Goal: Communication & Community: Answer question/provide support

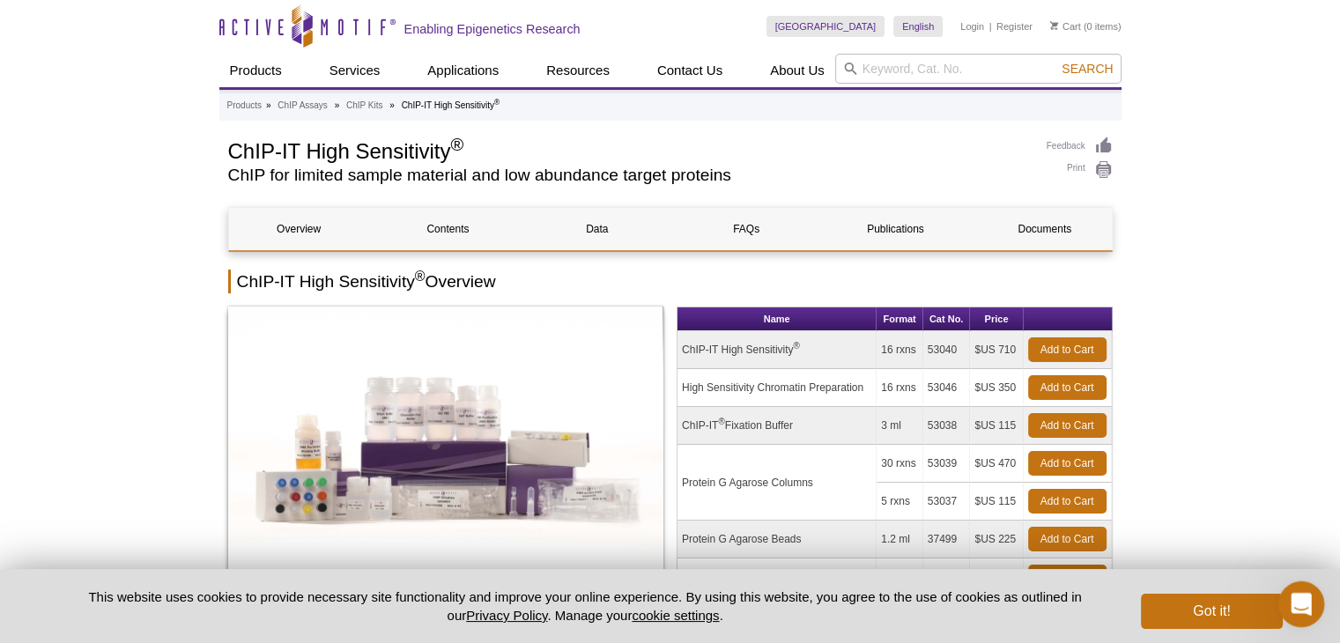
click at [1298, 606] on icon "Open Intercom Messenger" at bounding box center [1298, 602] width 29 height 29
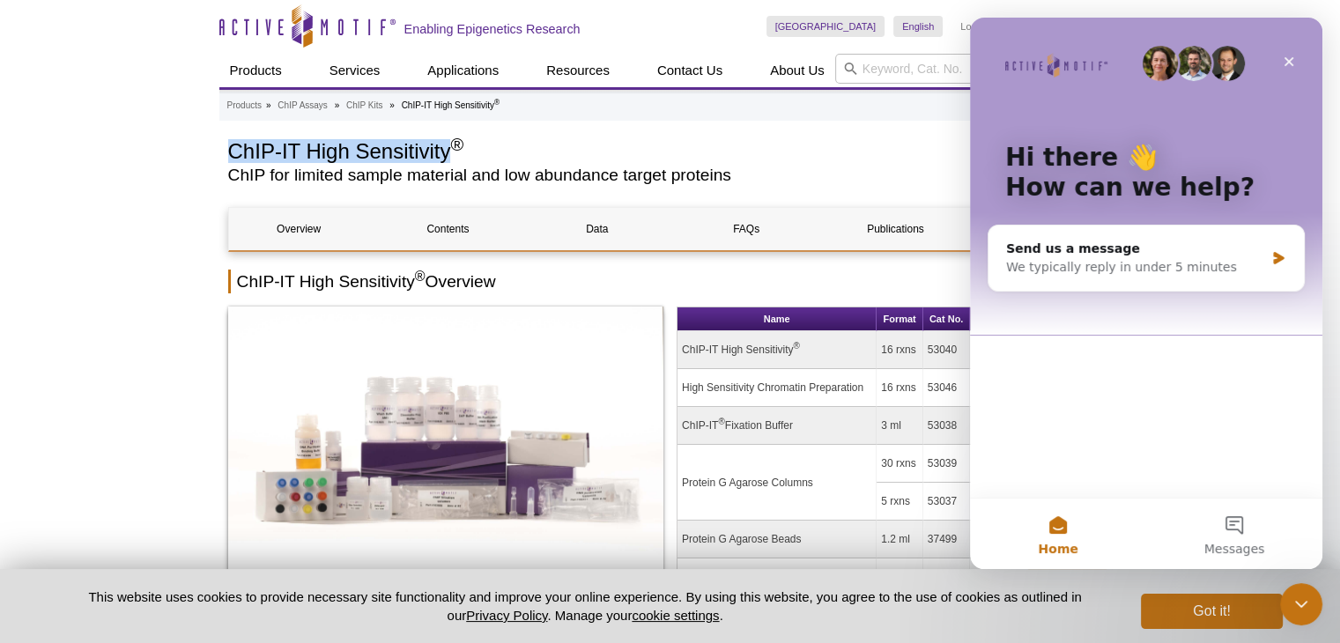
drag, startPoint x: 215, startPoint y: 156, endPoint x: 450, endPoint y: 161, distance: 235.3
copy h1 "ChIP-IT High Sensitivity"
click at [1097, 258] on div "We typically reply in under 5 minutes" at bounding box center [1135, 267] width 258 height 19
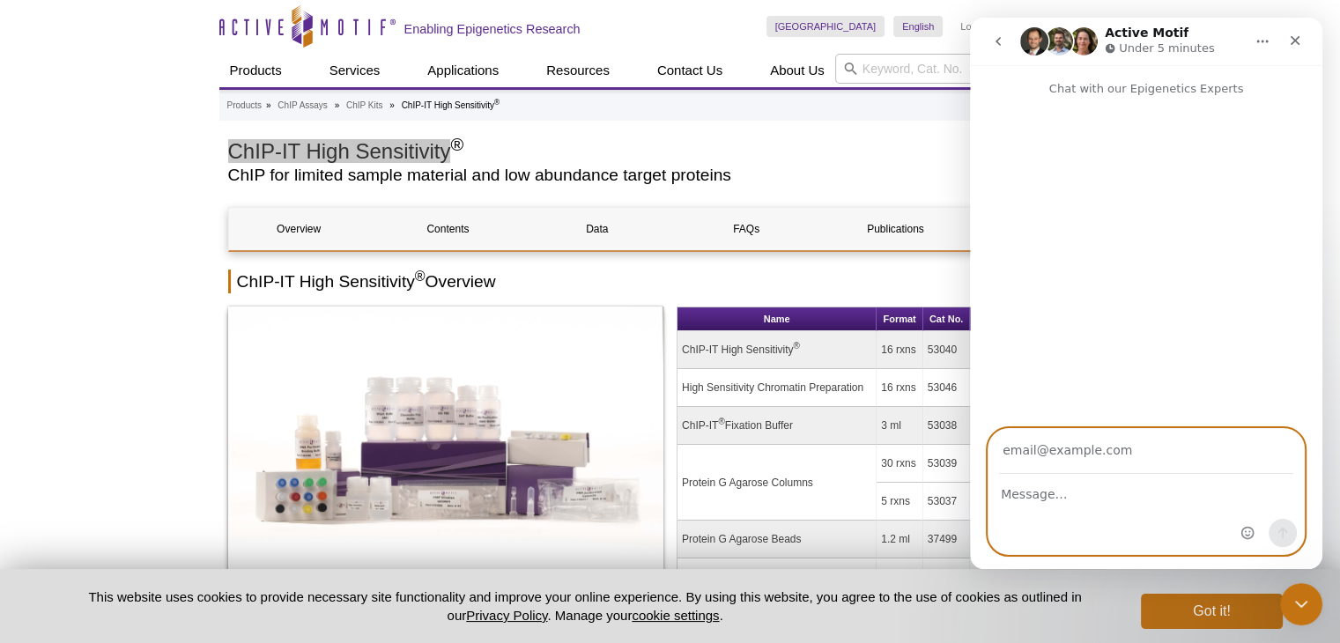
click at [1088, 500] on textarea "Message…" at bounding box center [1145, 490] width 315 height 30
paste textarea "ChIP-IT High Sensitivity"
type textarea "Hi, does ChIP-IT High Sensitivity work on [MEDICAL_DATA] flash frozen tissue pi…"
click at [1136, 458] on input "Your email" at bounding box center [1146, 451] width 294 height 45
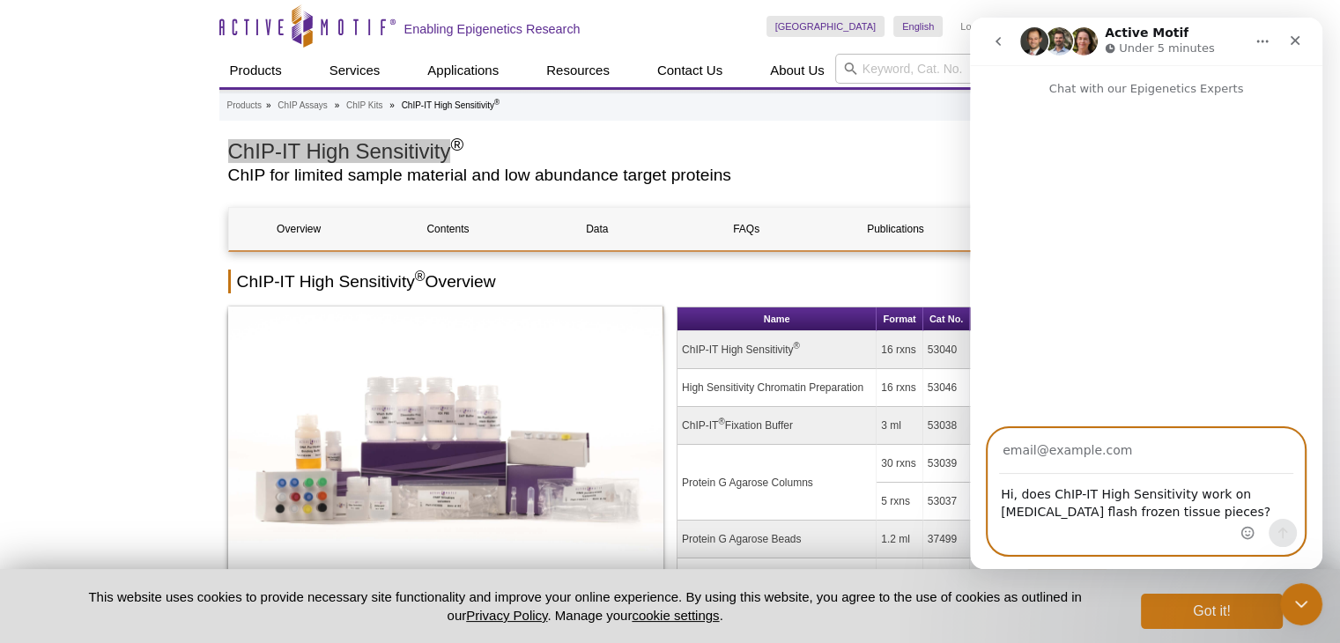
type input "[EMAIL_ADDRESS][DOMAIN_NAME][PERSON_NAME]"
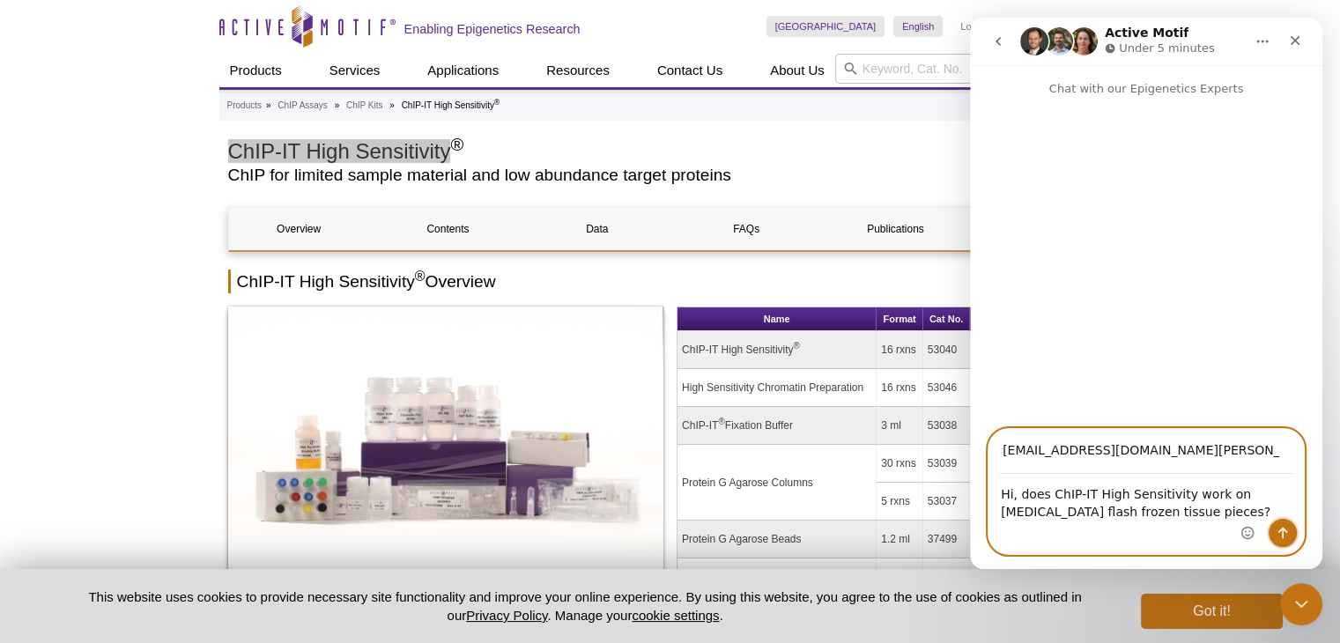
click at [1282, 531] on icon "Send a message…" at bounding box center [1283, 533] width 10 height 11
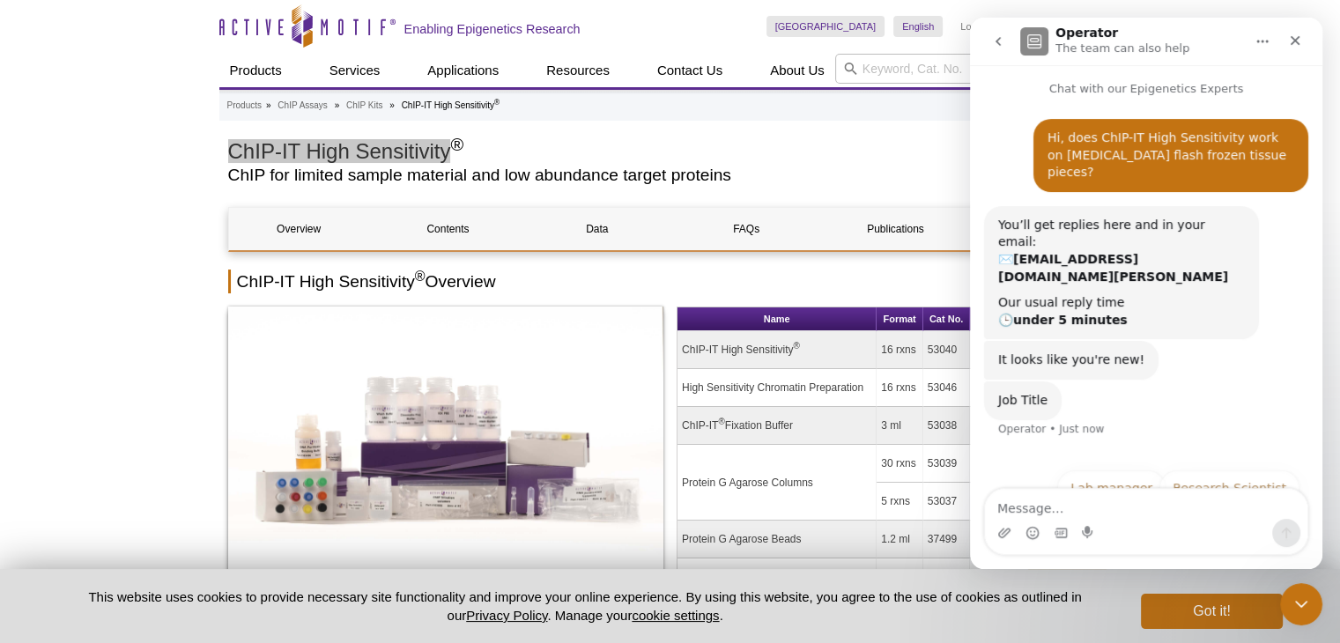
scroll to position [21, 0]
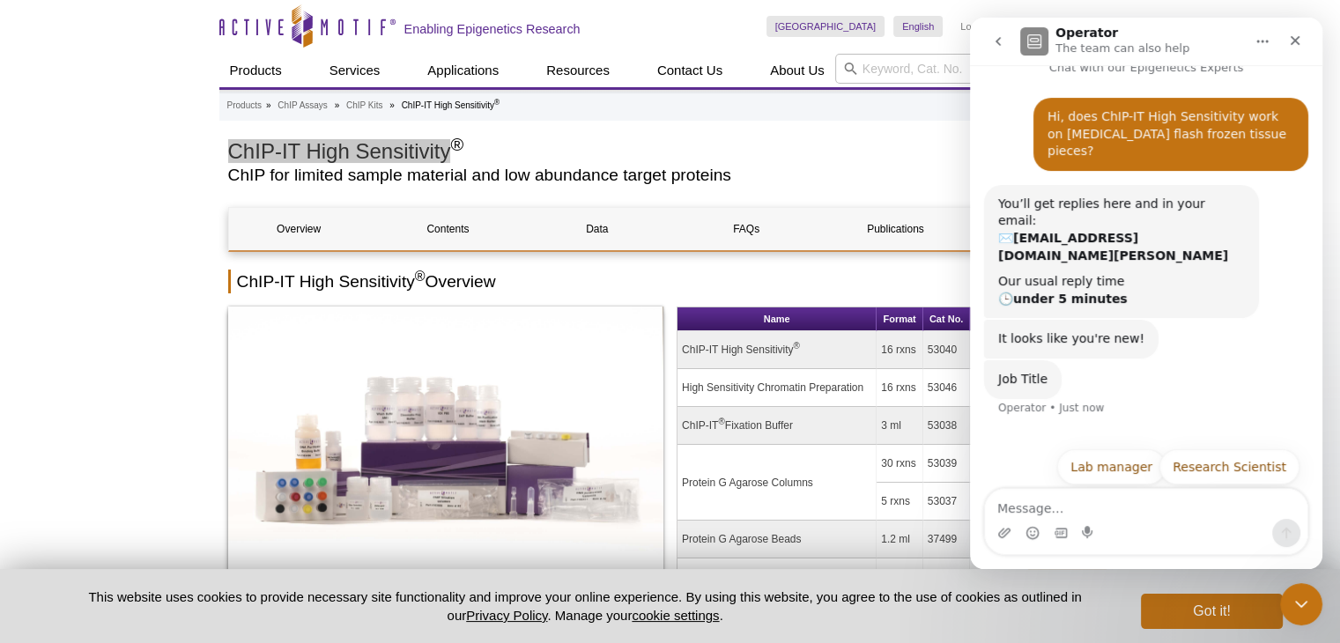
click at [1245, 493] on button "PhD student" at bounding box center [1248, 510] width 102 height 35
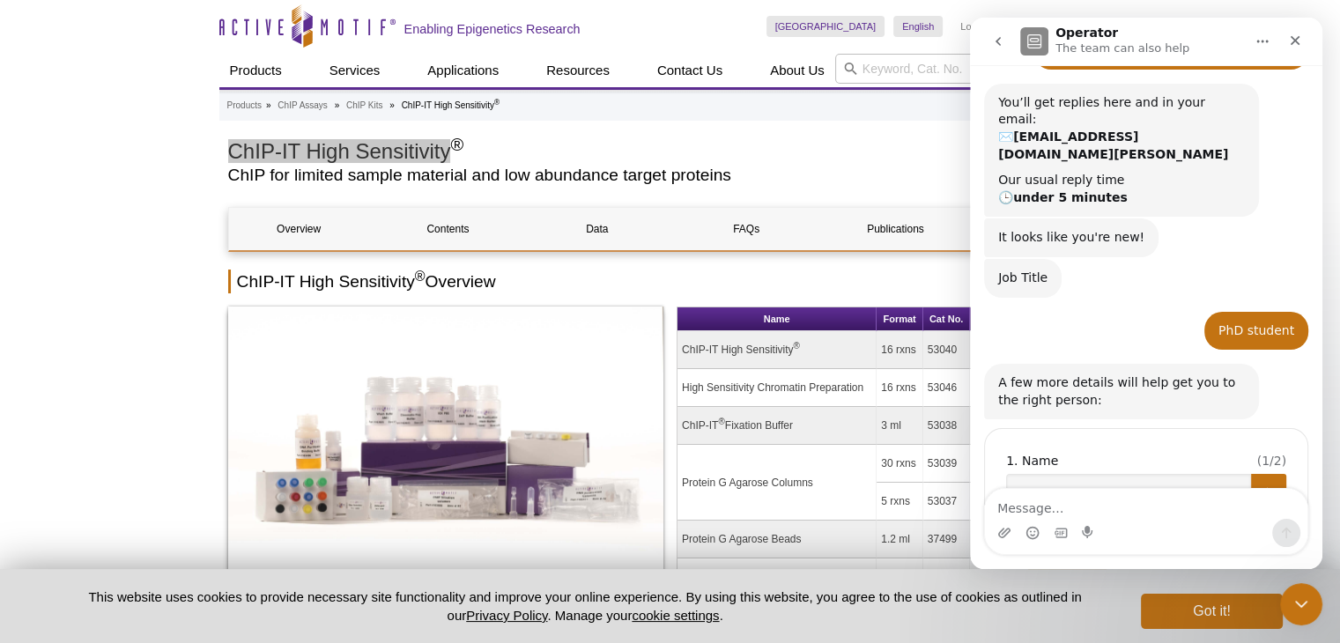
scroll to position [143, 0]
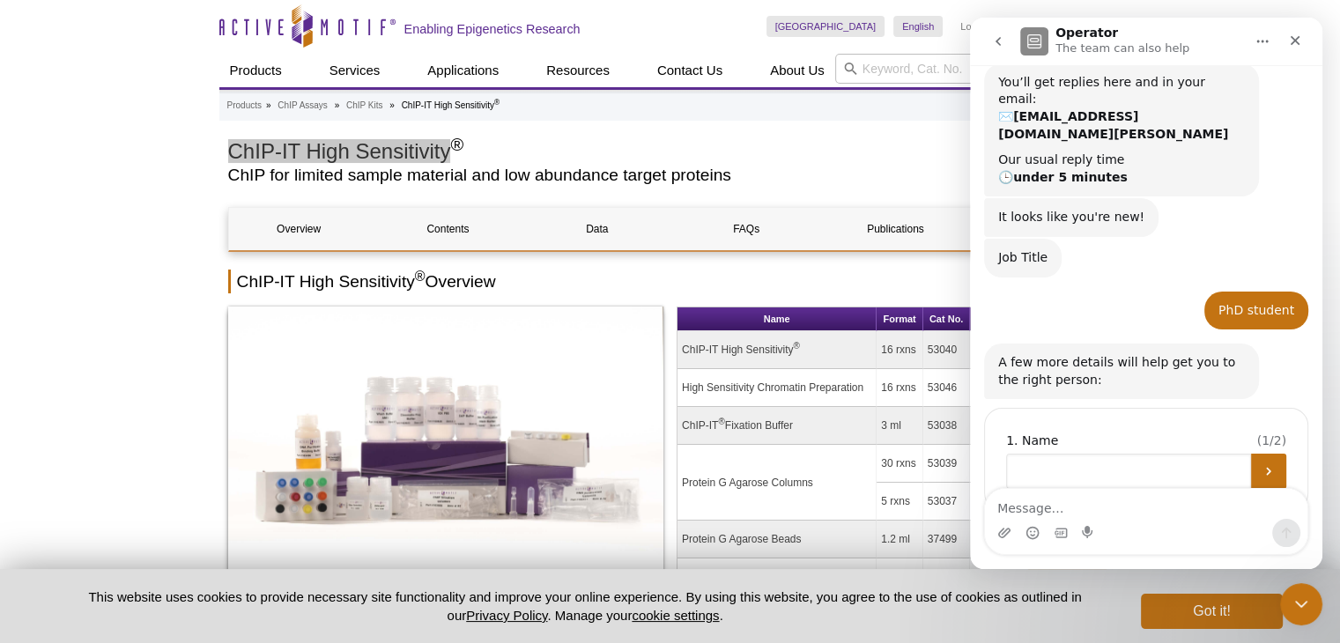
click at [1108, 454] on input "Name" at bounding box center [1128, 471] width 245 height 35
type input "Yu"
click at [1262, 464] on icon "Submit" at bounding box center [1269, 471] width 14 height 14
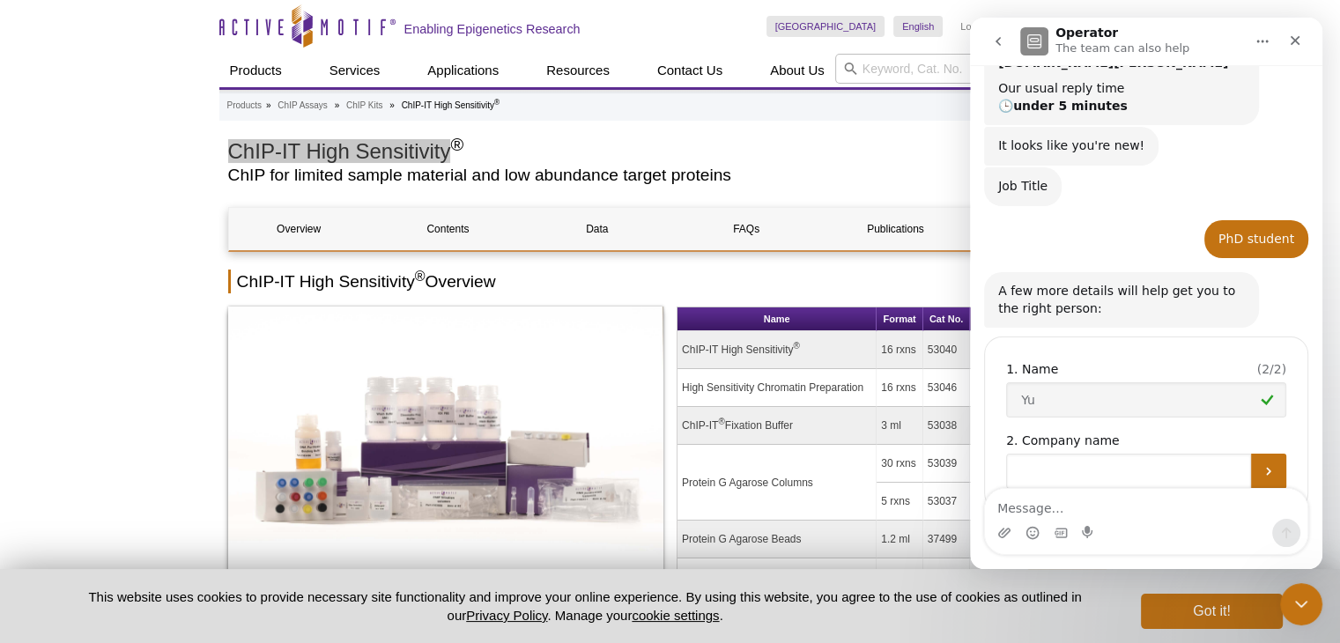
click at [1218, 454] on input "Company name" at bounding box center [1128, 471] width 245 height 35
type input "[PERSON_NAME]"
click at [1251, 454] on button "Submit" at bounding box center [1268, 471] width 35 height 35
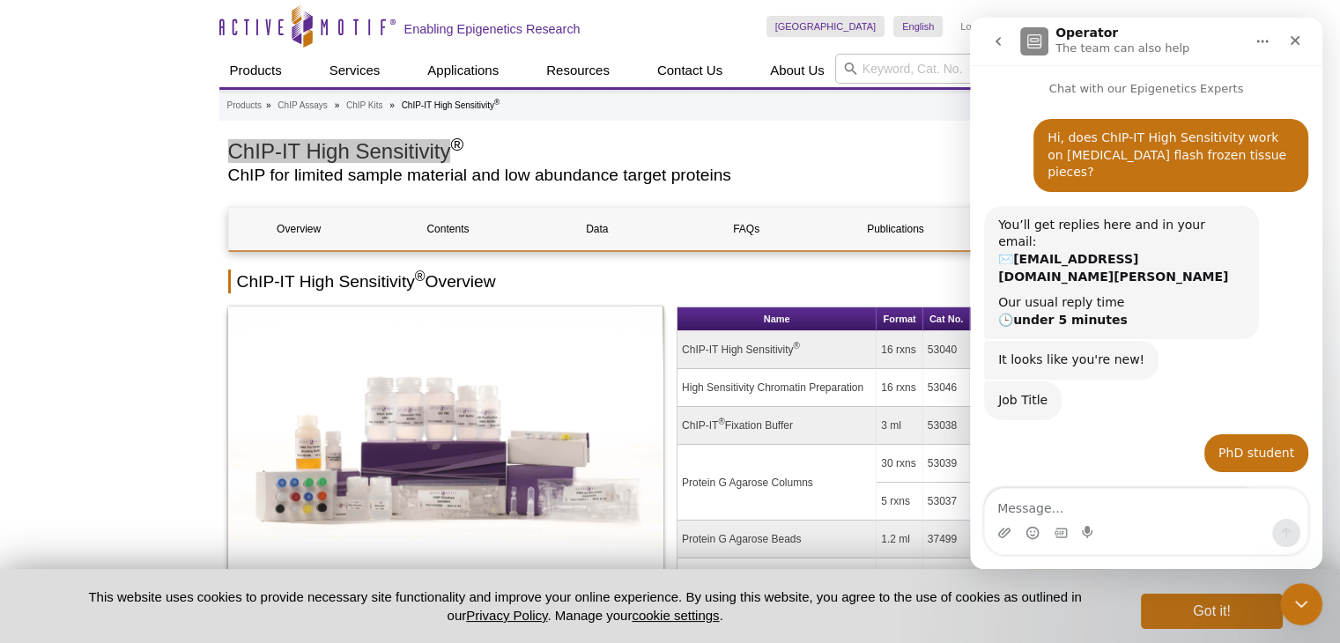
scroll to position [289, 0]
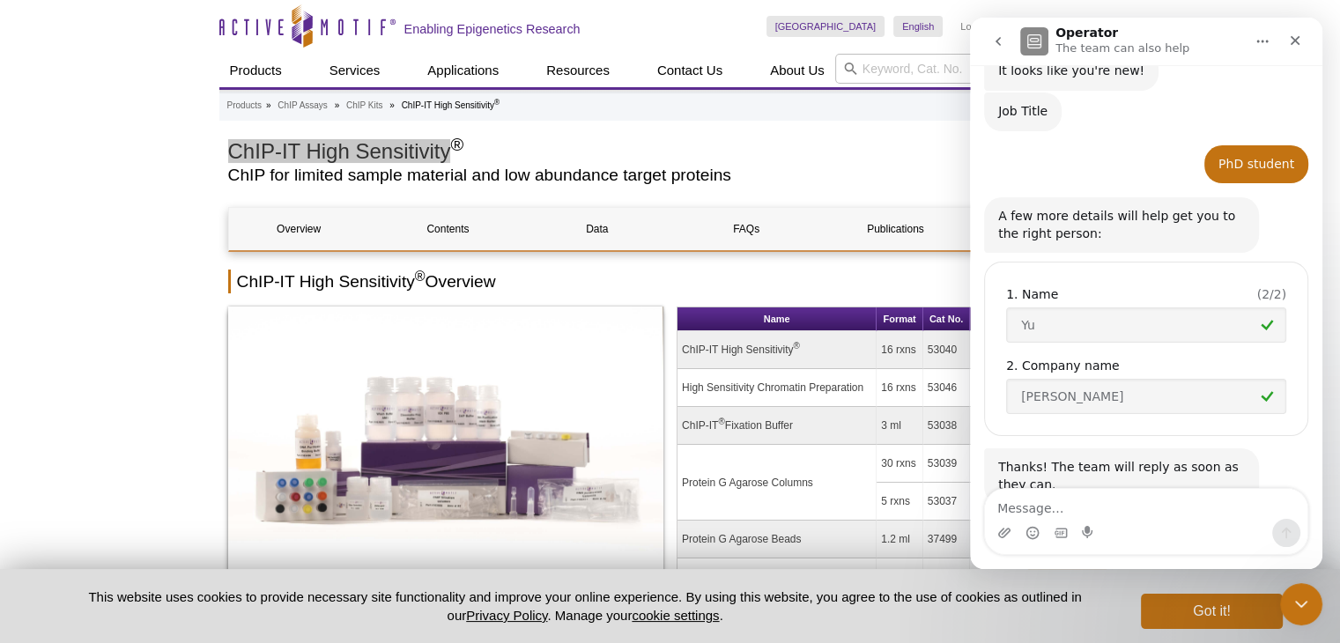
drag, startPoint x: 1315, startPoint y: 353, endPoint x: 2308, endPoint y: 552, distance: 1012.7
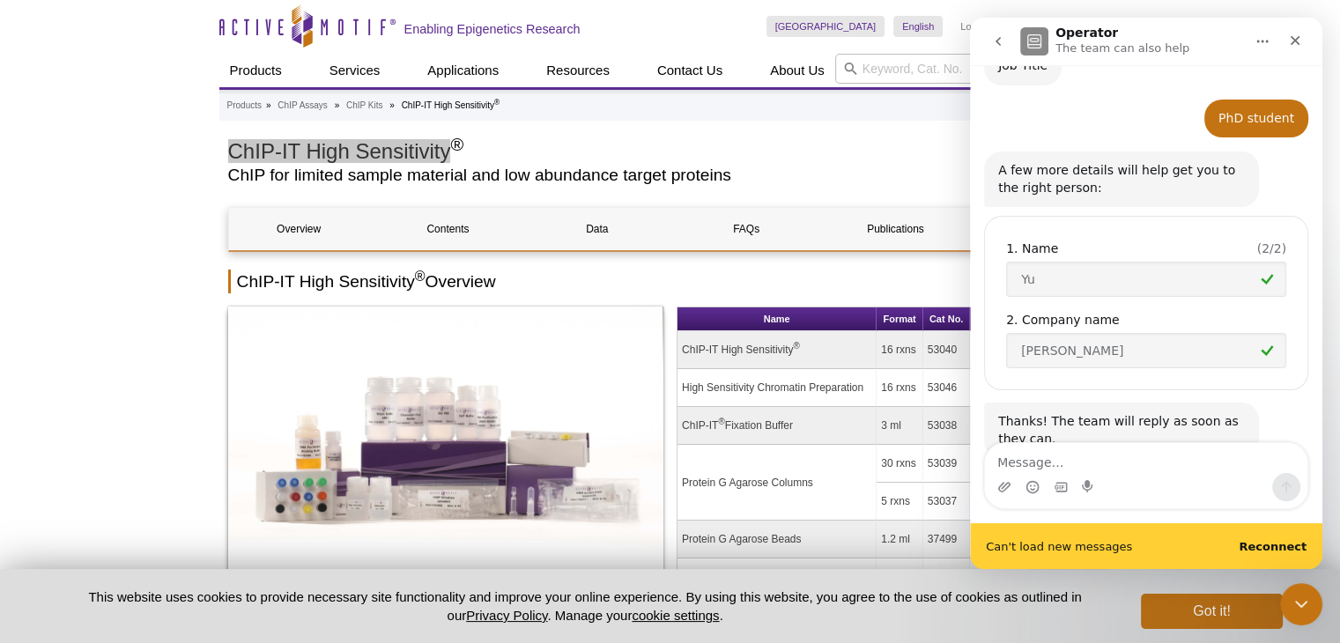
scroll to position [335, 0]
click at [1294, 556] on div "Can't load new messages Reconnect" at bounding box center [1146, 546] width 352 height 46
click at [1270, 549] on b "Reconnect" at bounding box center [1273, 546] width 68 height 13
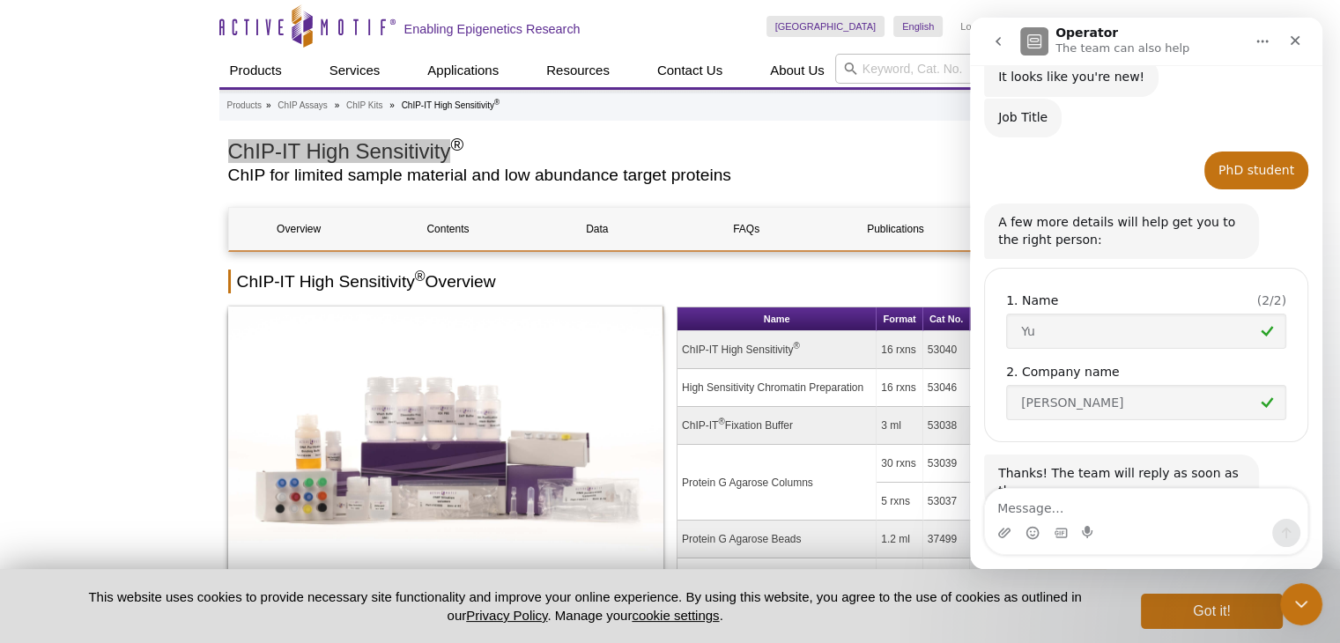
scroll to position [289, 0]
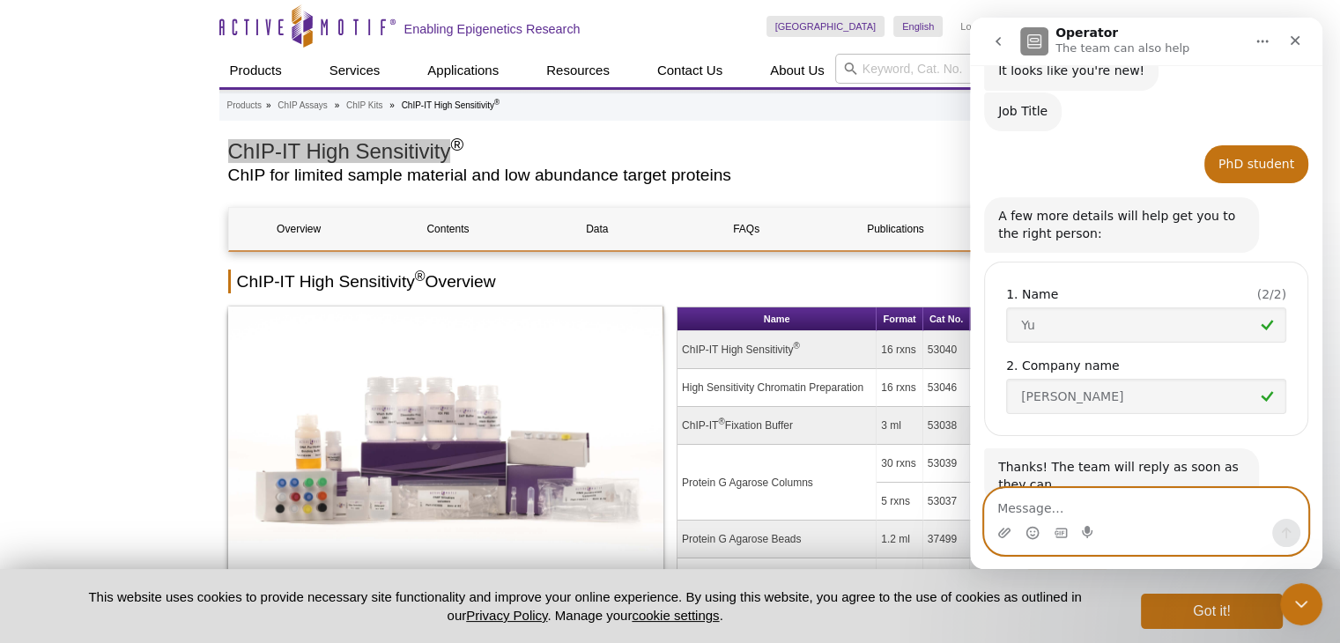
click at [1072, 512] on textarea "Message…" at bounding box center [1146, 504] width 322 height 30
click at [1033, 537] on circle "Emoji picker" at bounding box center [1031, 532] width 11 height 11
type textarea "hi?"
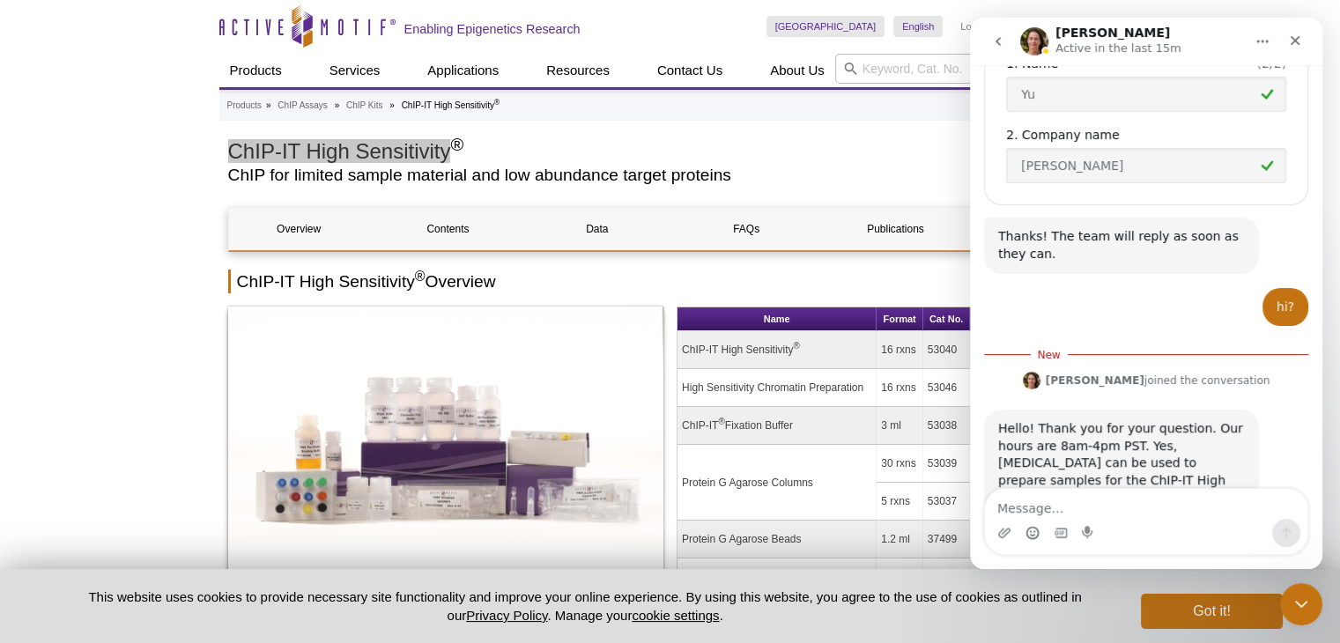
scroll to position [602, 0]
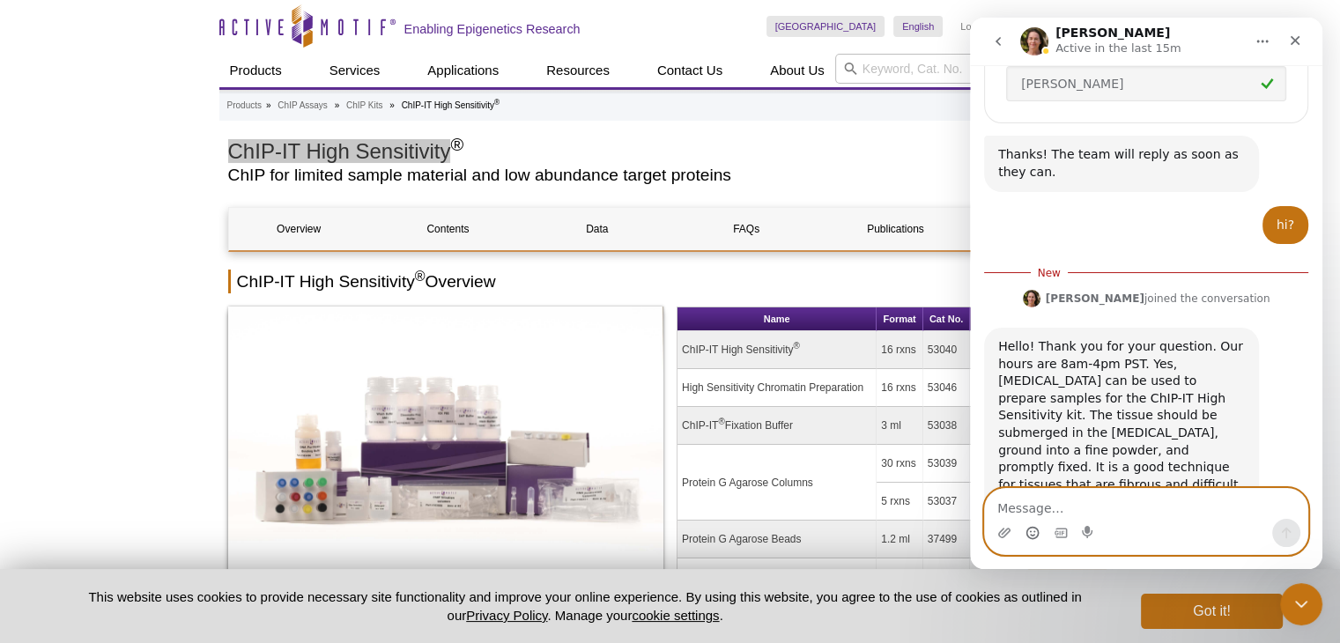
click at [1111, 508] on textarea "Message…" at bounding box center [1146, 504] width 322 height 30
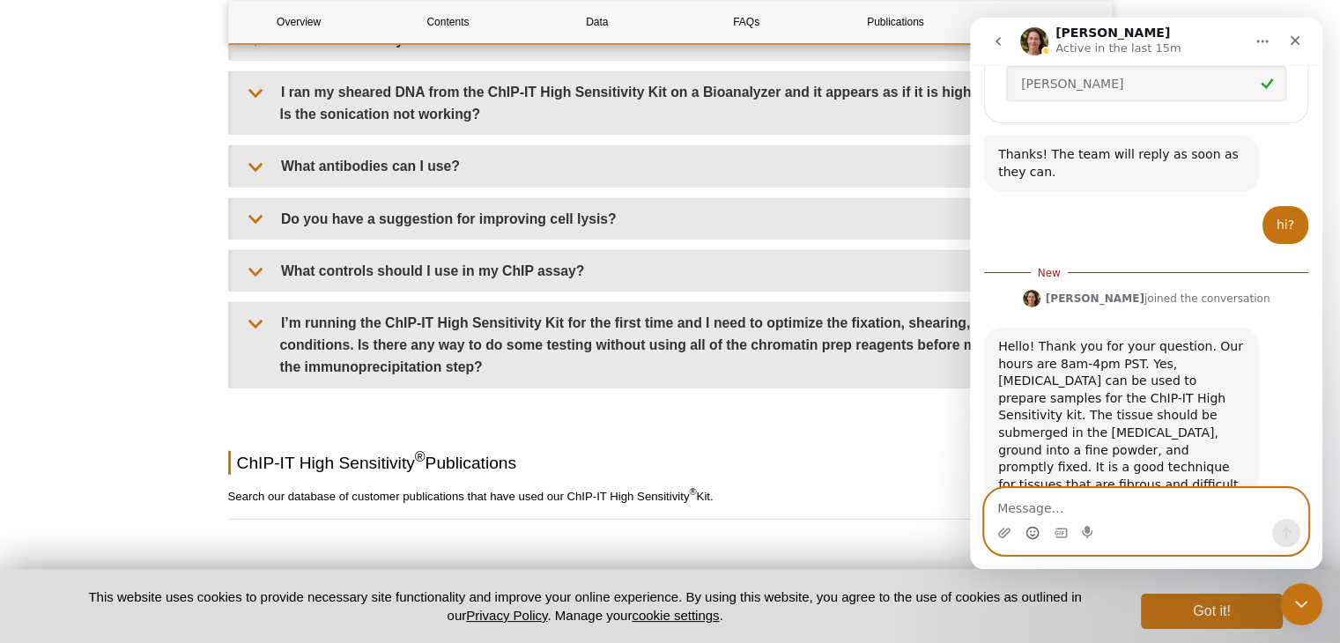
scroll to position [5349, 0]
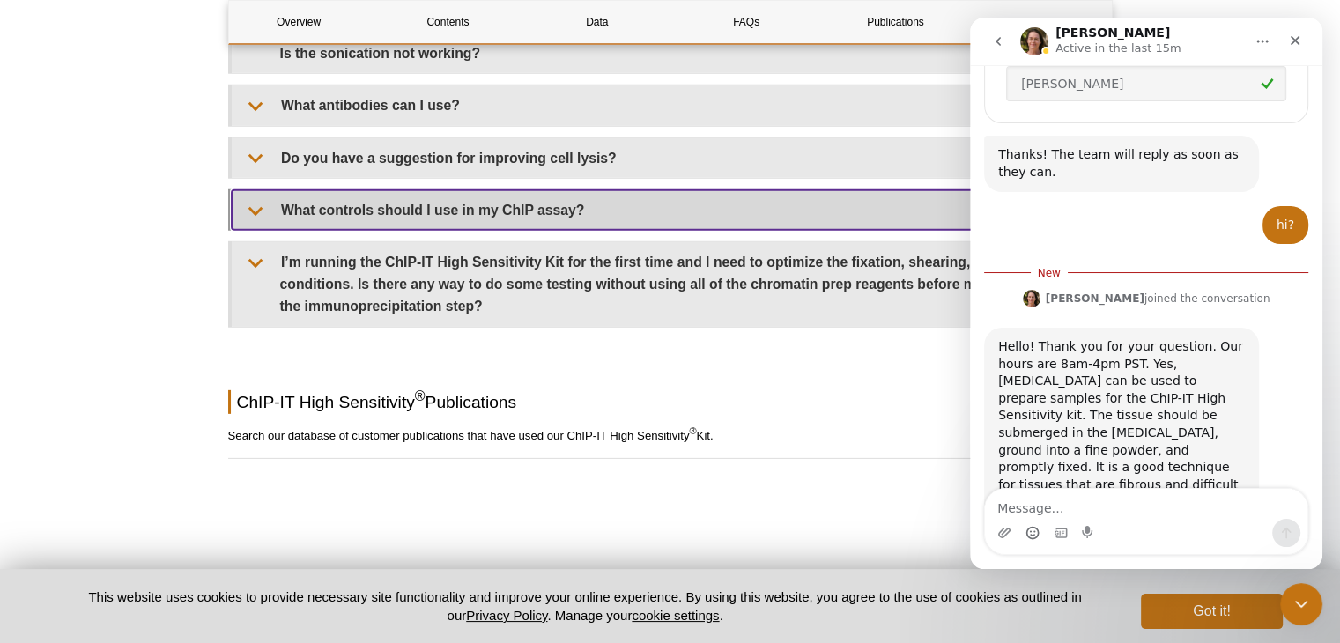
click at [673, 195] on summary "What controls should I use in my ChIP assay?" at bounding box center [672, 210] width 880 height 40
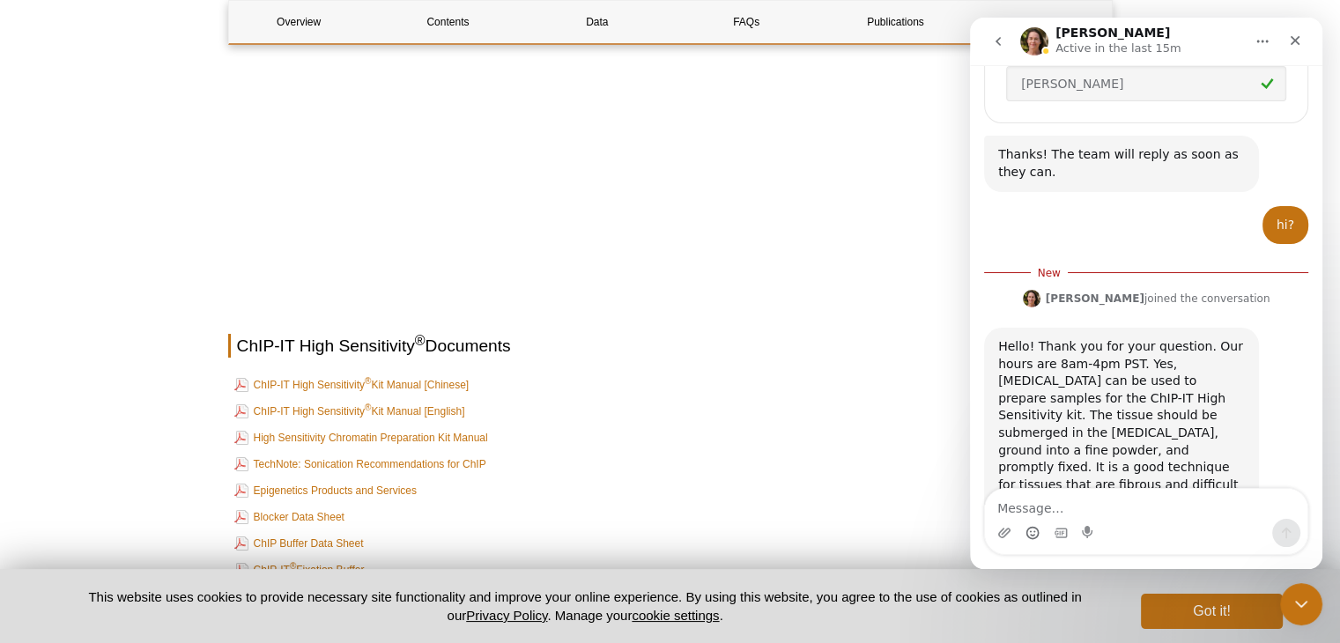
scroll to position [6603, 0]
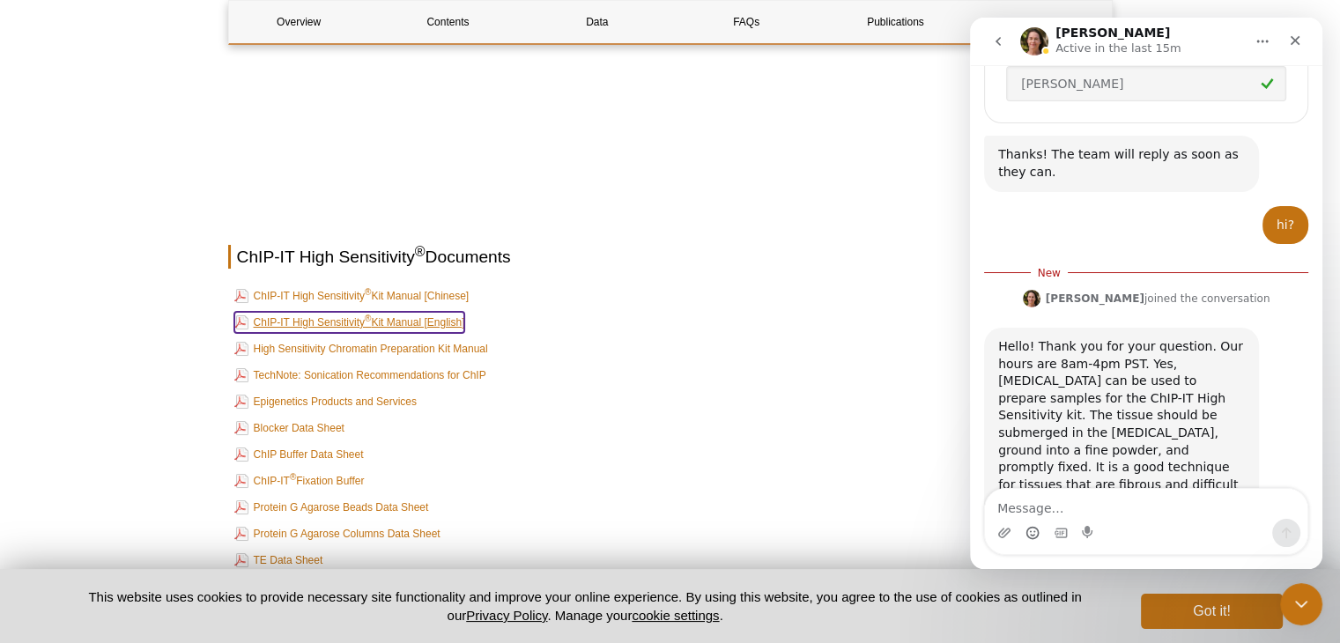
click at [403, 318] on link "ChIP-IT High Sensitivity ® Kit Manual [English]" at bounding box center [349, 322] width 231 height 21
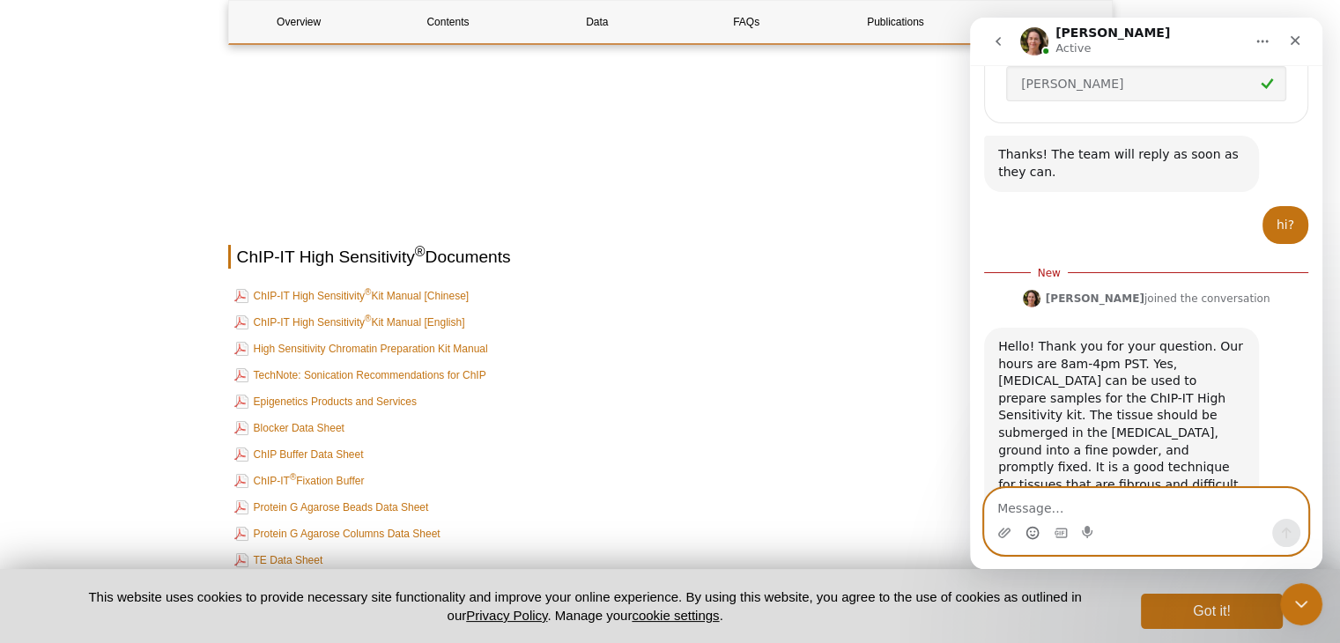
click at [1037, 506] on textarea "Message…" at bounding box center [1146, 504] width 322 height 30
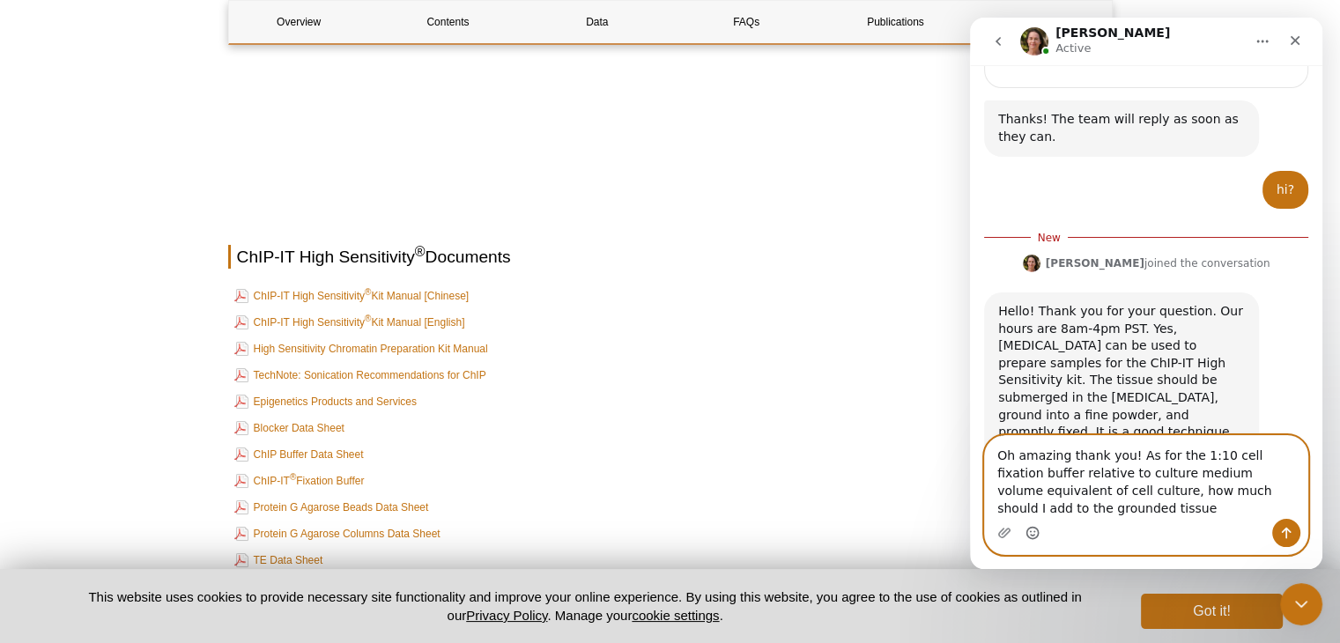
scroll to position [655, 0]
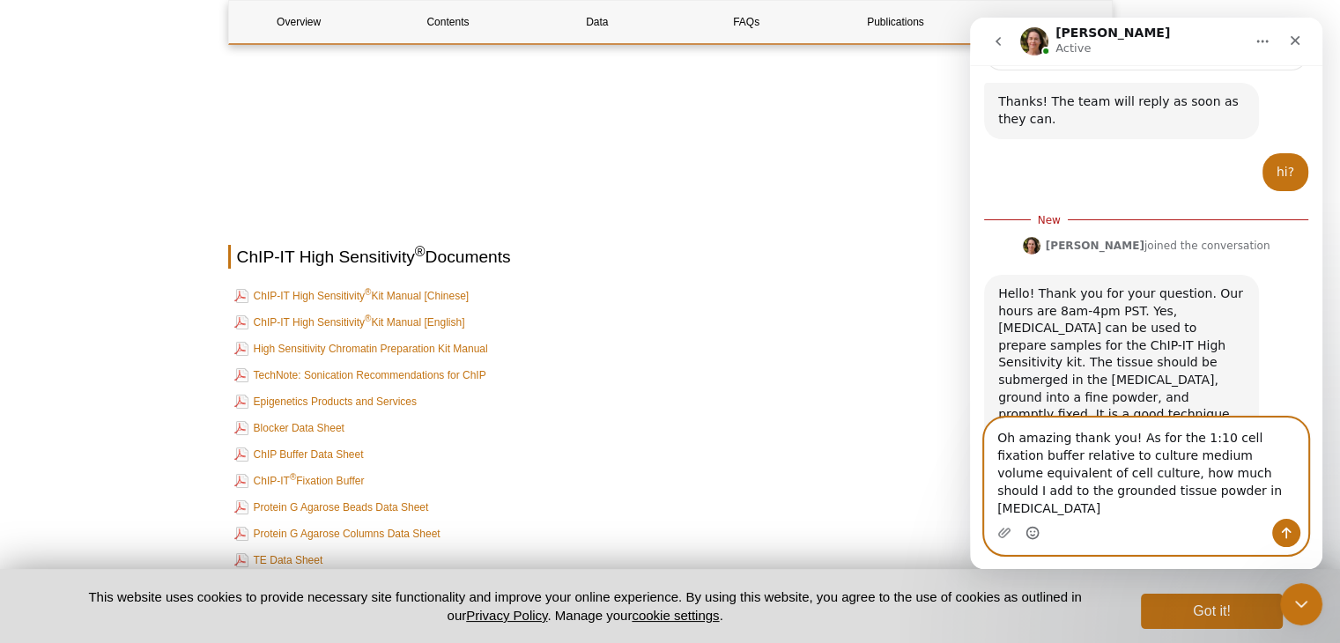
type textarea "Oh amazing thank you! As for the 1:10 cell fixation buffer relative to culture …"
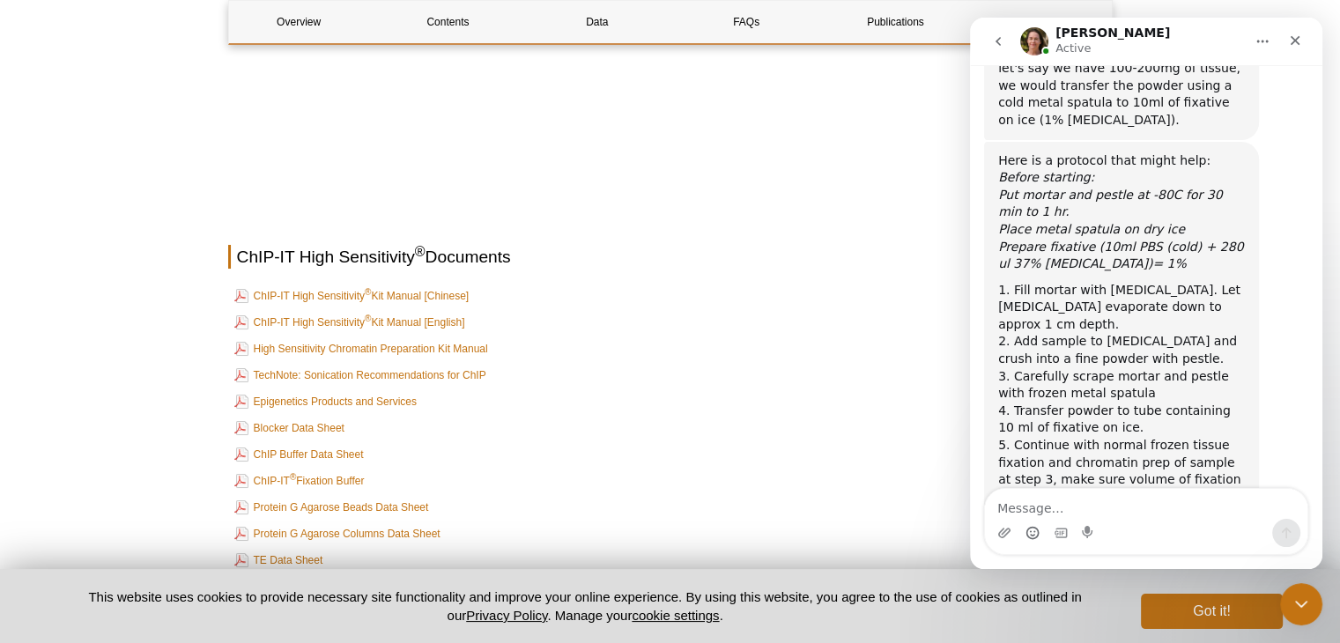
scroll to position [1302, 0]
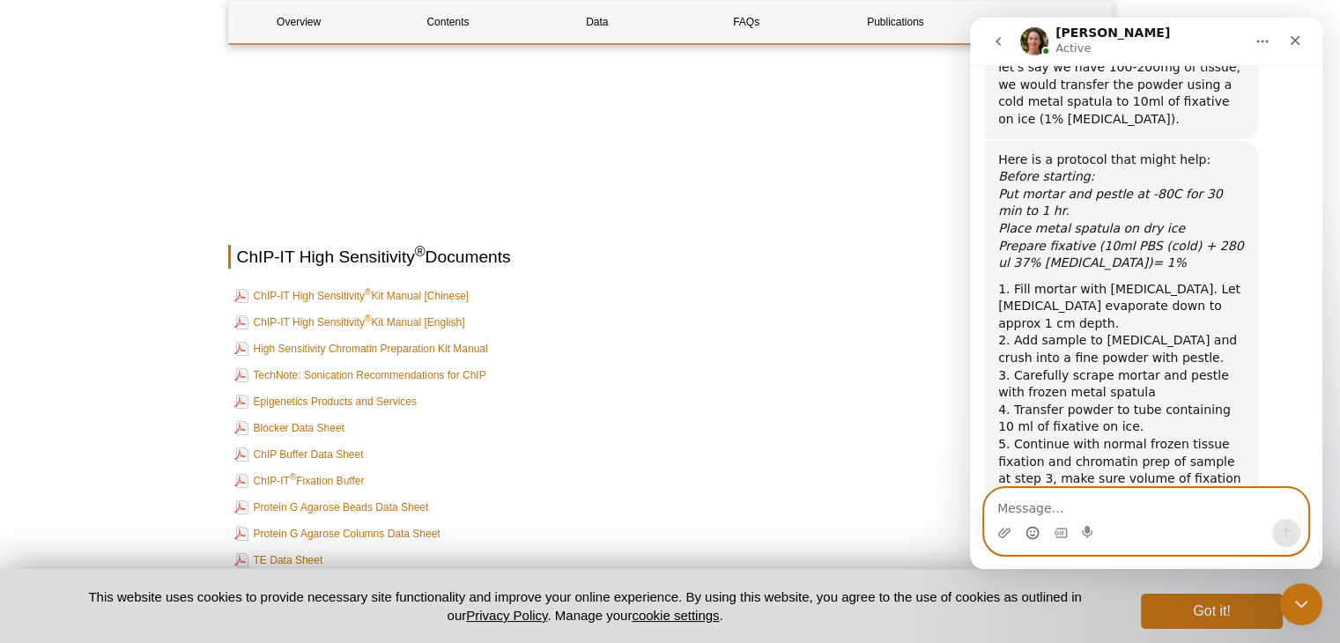
click at [1129, 507] on textarea "Message…" at bounding box center [1146, 504] width 322 height 30
click at [1092, 500] on textarea "Message…" at bounding box center [1146, 504] width 322 height 30
type textarea "p"
click at [1043, 503] on textarea "Message…" at bounding box center [1146, 504] width 322 height 30
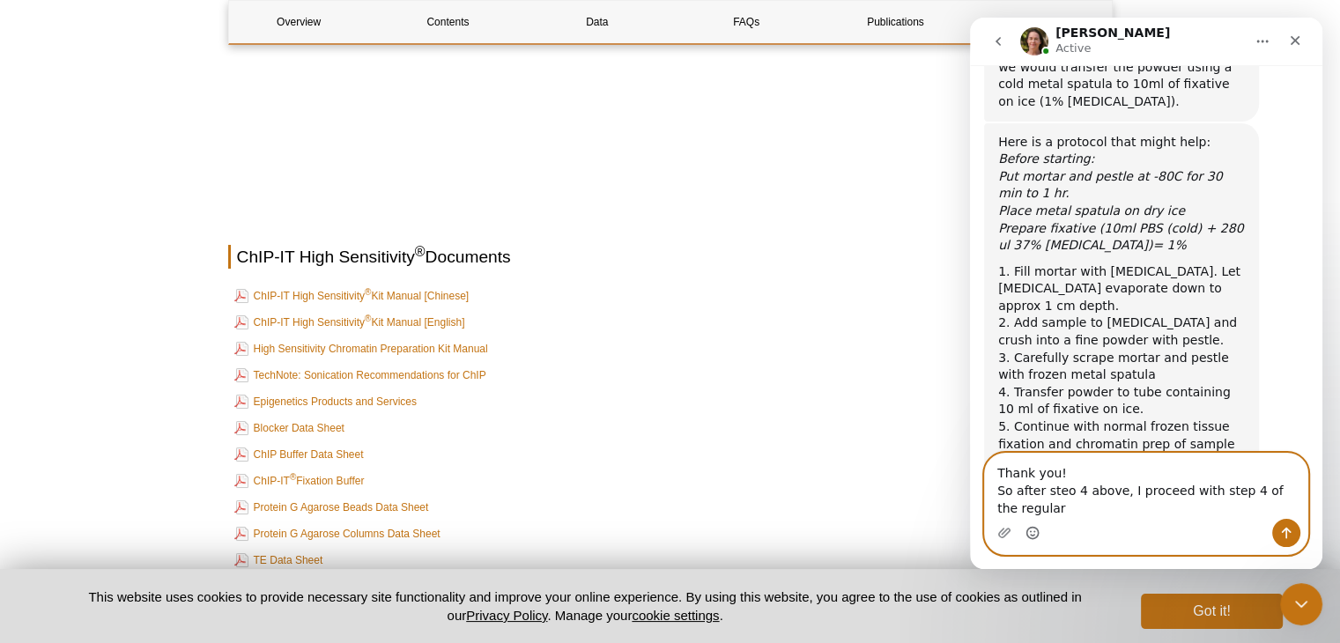
scroll to position [1337, 0]
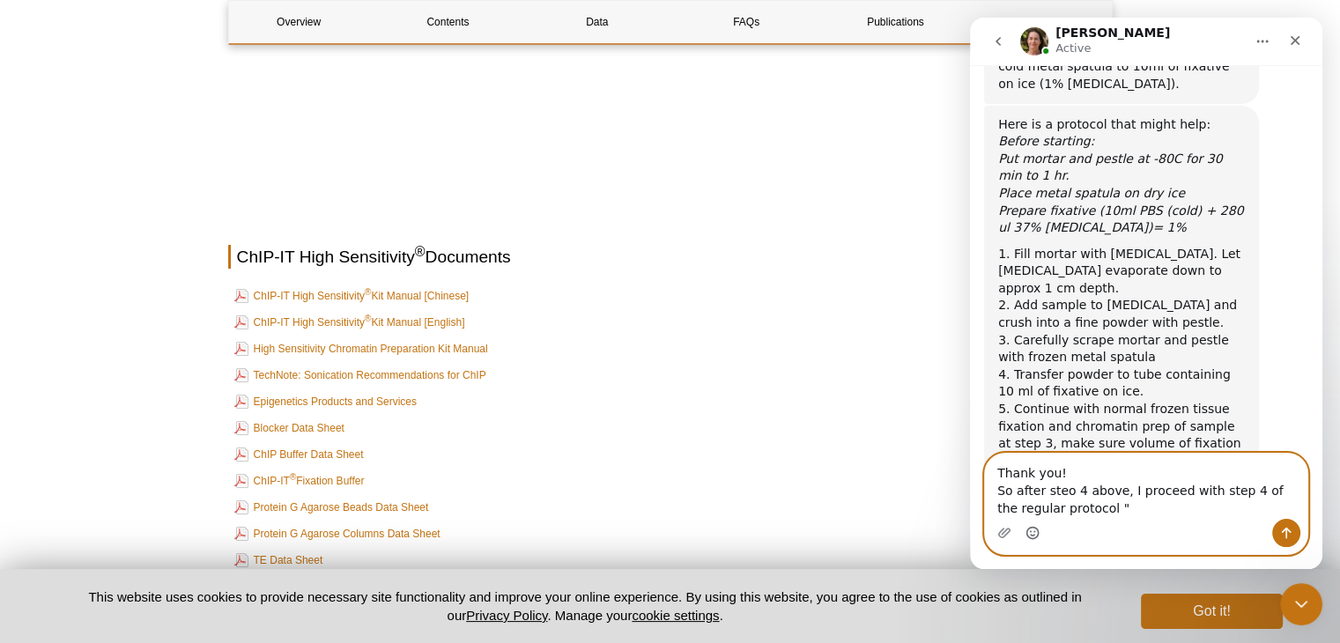
paste textarea "Stop the fixation reaction by adding 1/20 media volume of Stop Solution"
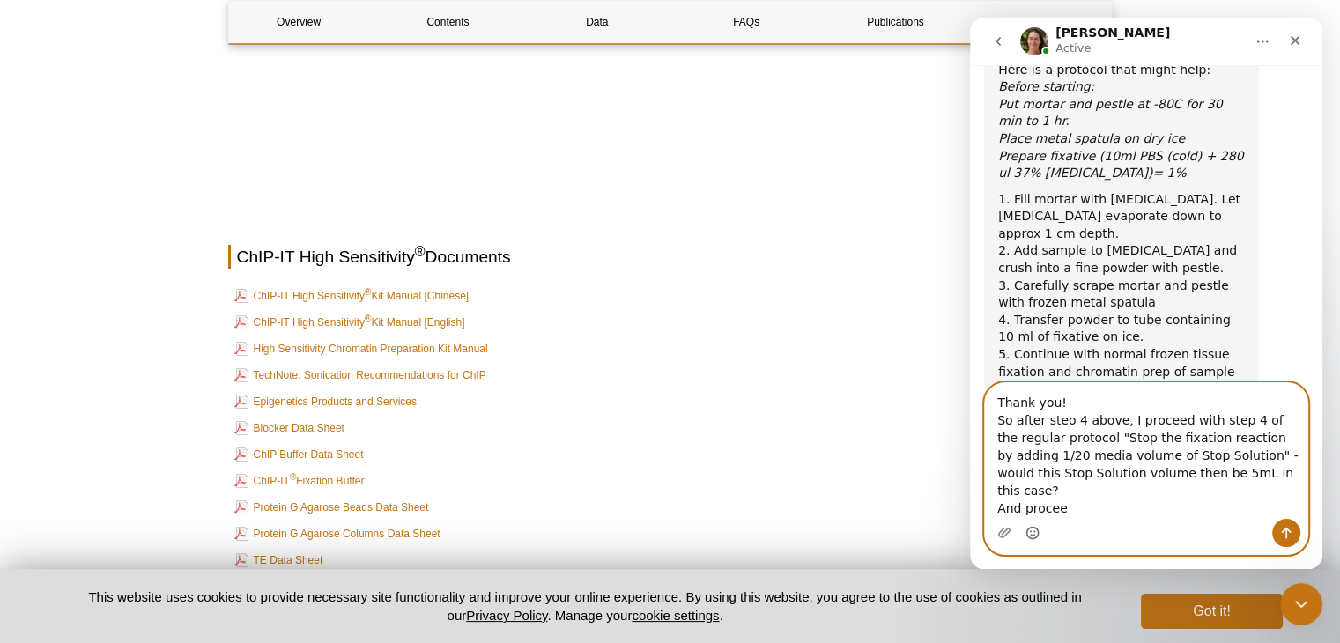
scroll to position [1390, 0]
type textarea "Thank you! So after steo 4 above, I proceed with step 4 of the regular protocol…"
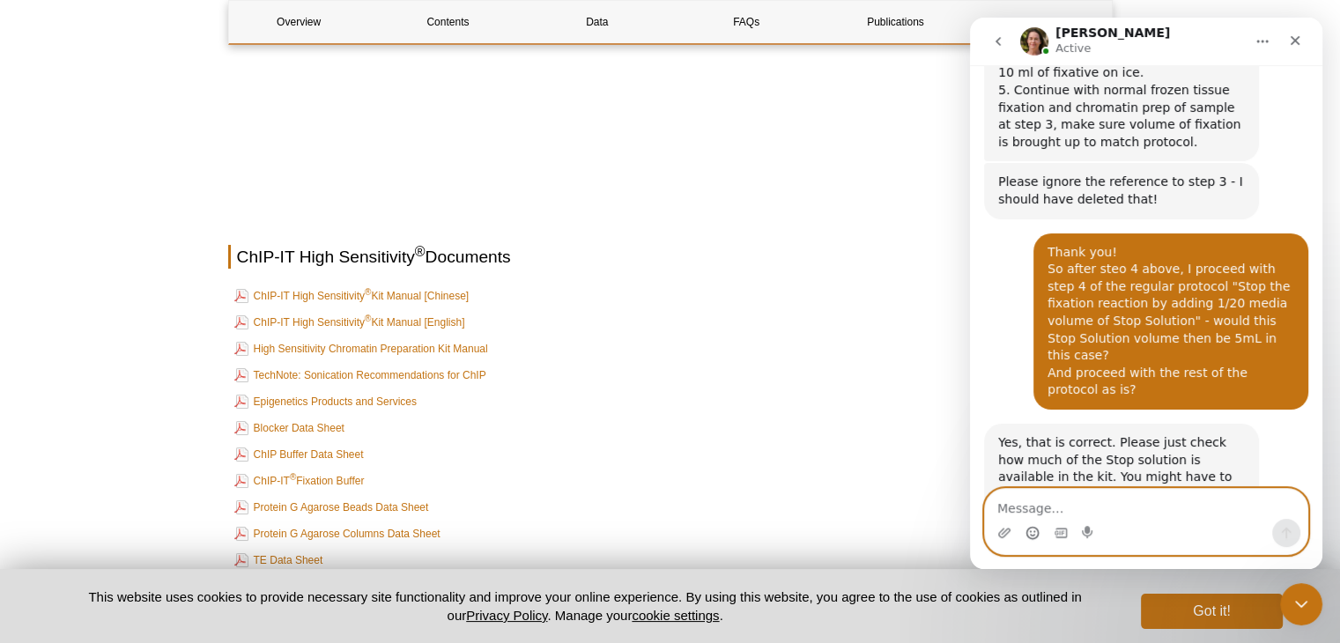
scroll to position [1655, 0]
click at [1012, 500] on textarea "Message…" at bounding box center [1146, 504] width 322 height 30
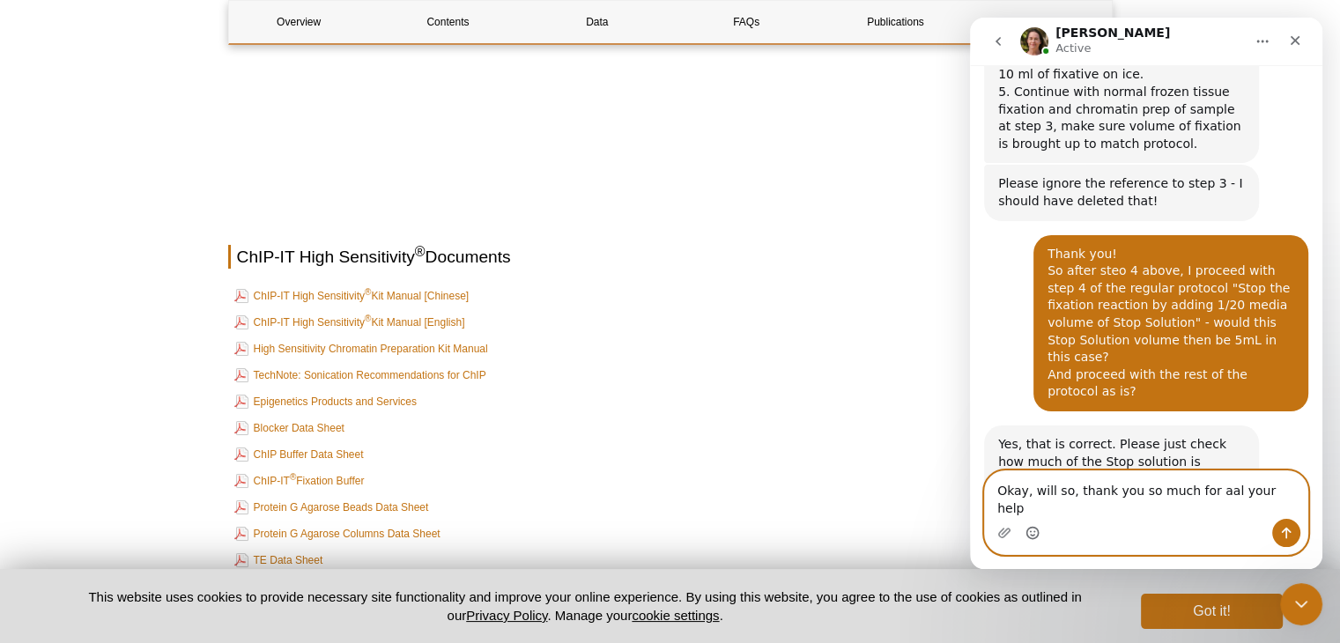
type textarea "Okay, will so, thank you so much for aal your help!"
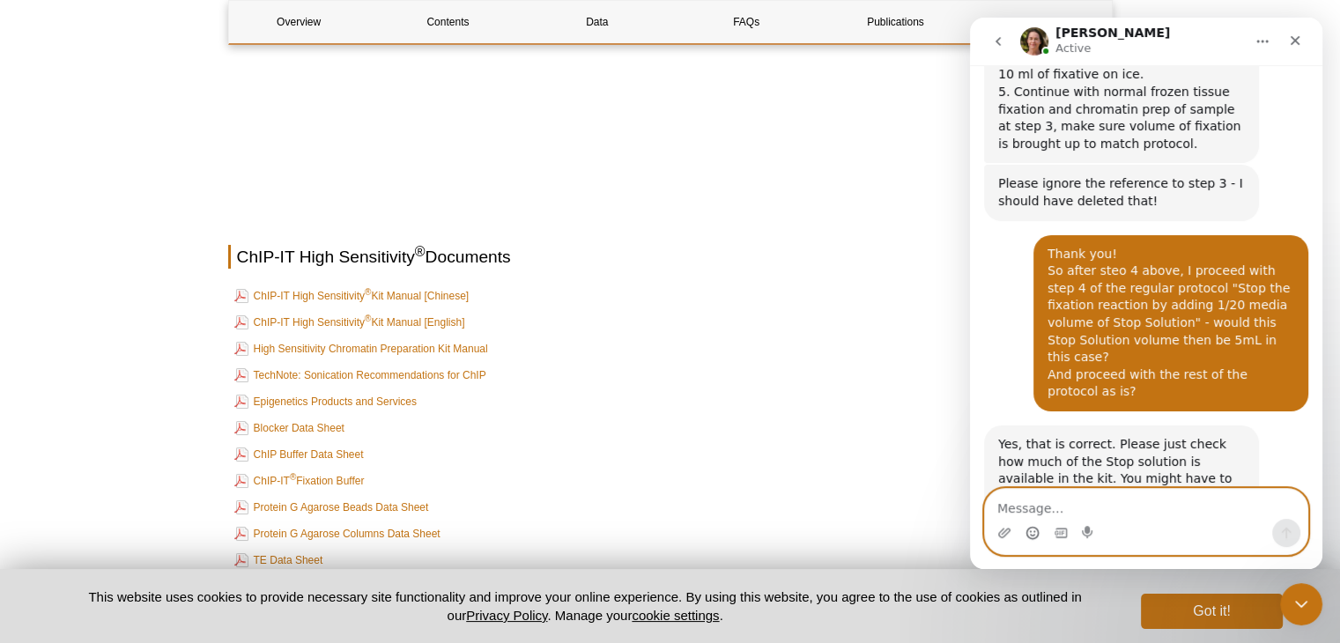
scroll to position [1724, 0]
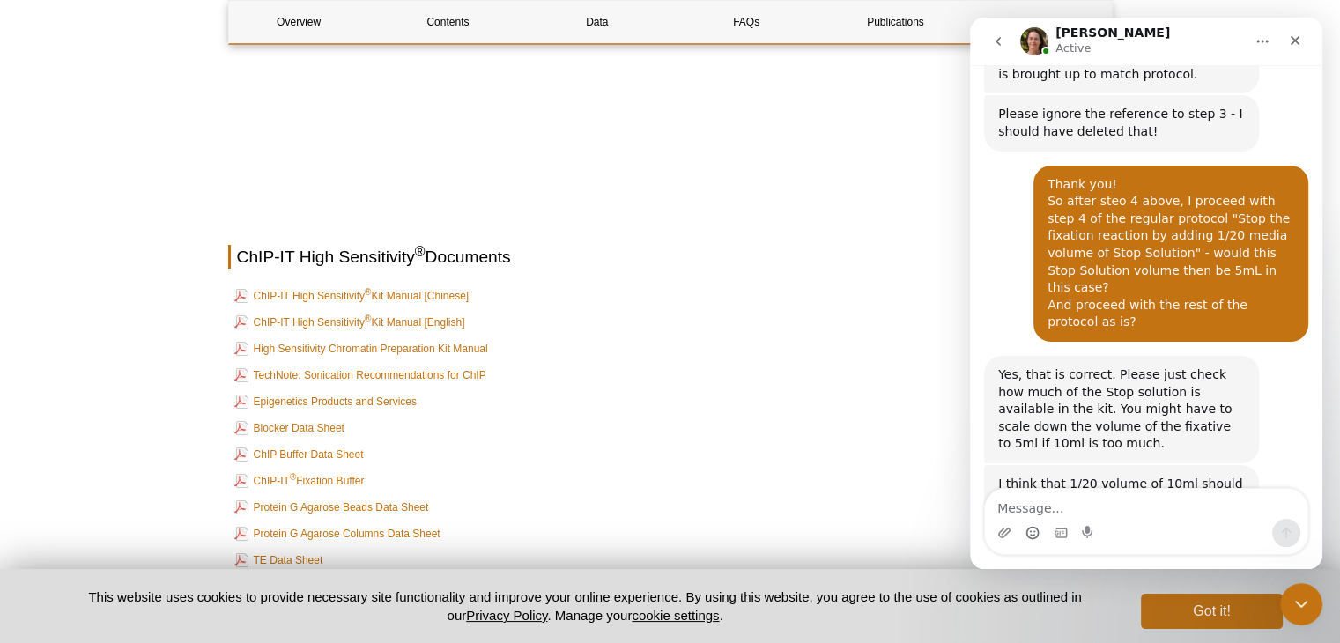
click at [1031, 44] on img "Intercom messenger" at bounding box center [1034, 41] width 28 height 28
